Goal: Navigation & Orientation: Find specific page/section

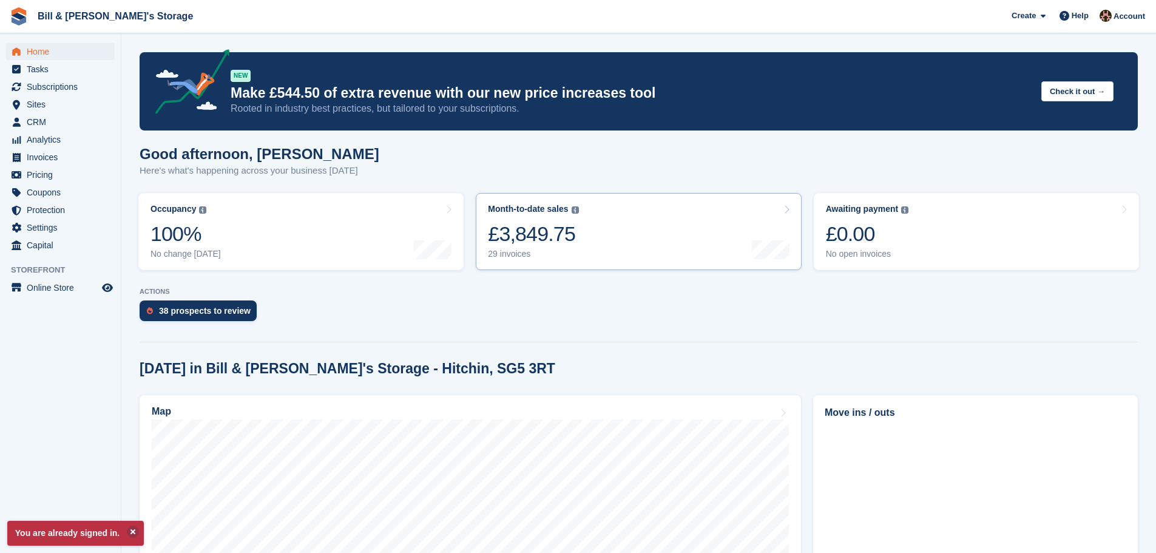
click at [770, 235] on div at bounding box center [771, 231] width 38 height 55
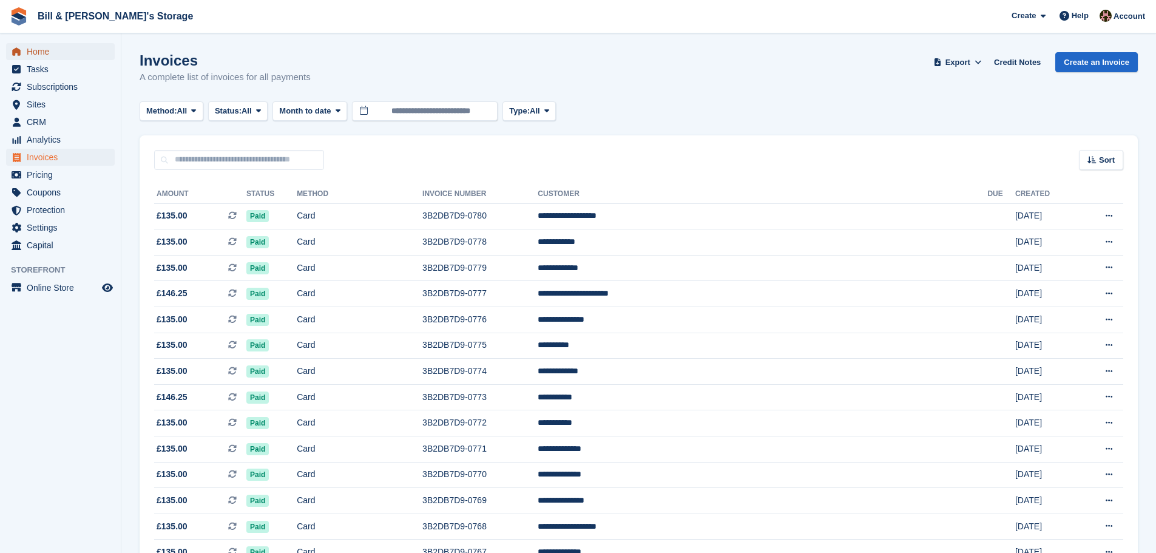
click at [65, 46] on span "Home" at bounding box center [63, 51] width 73 height 17
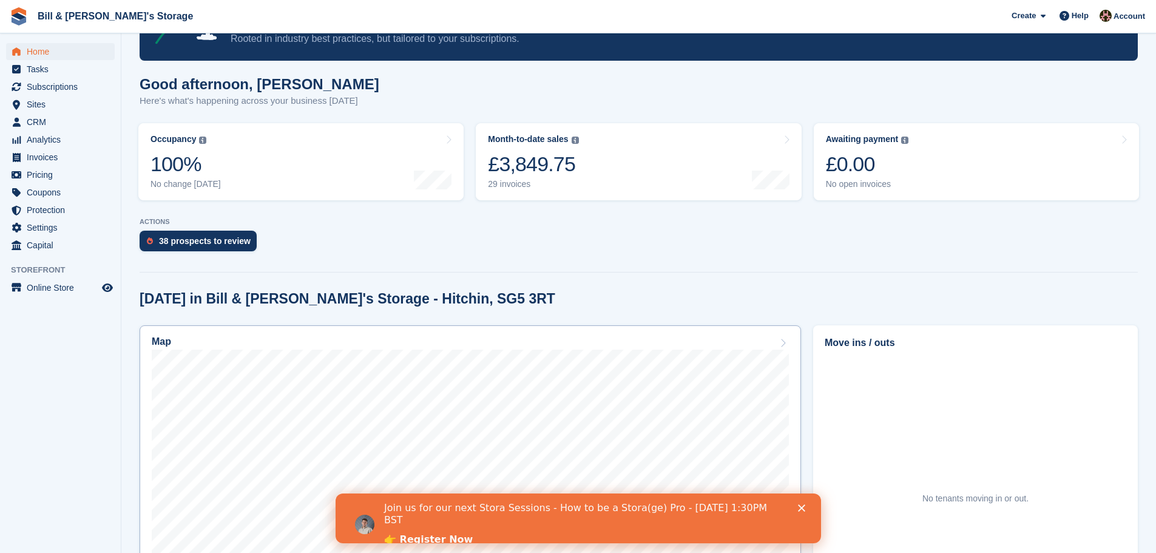
scroll to position [303, 0]
